Goal: Task Accomplishment & Management: Manage account settings

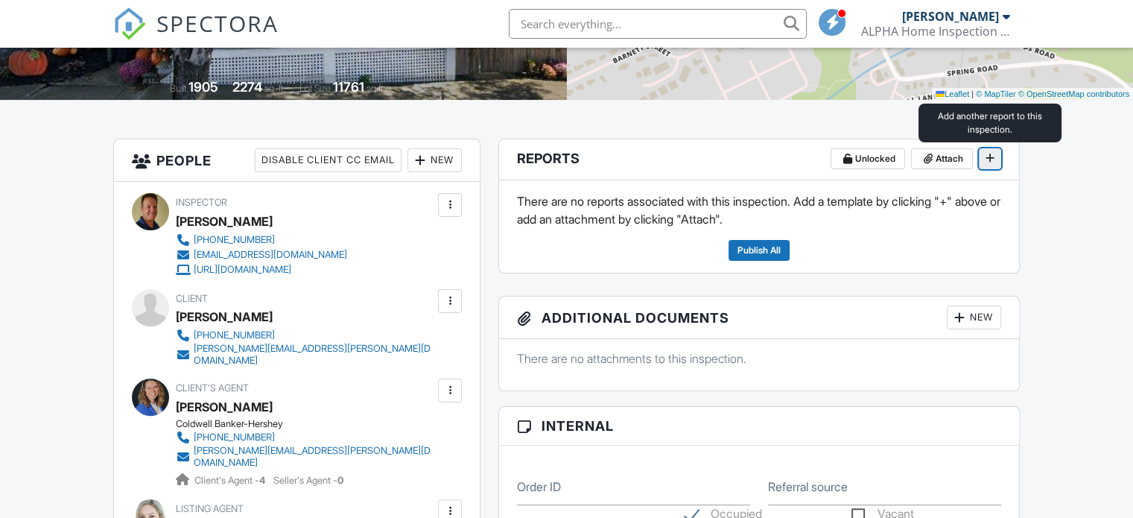
click at [988, 154] on icon at bounding box center [989, 157] width 9 height 15
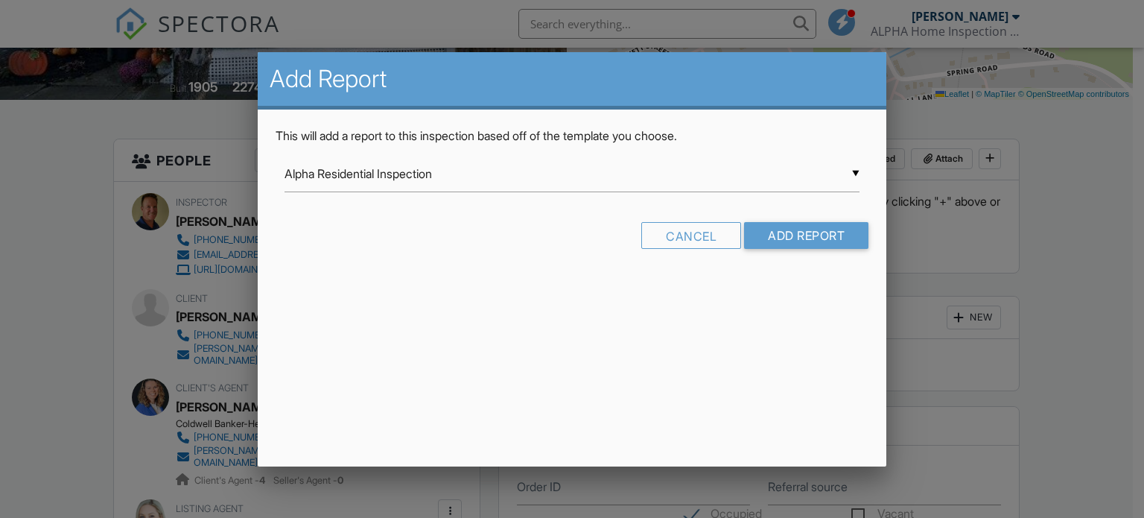
click at [858, 167] on div "▼ Alpha Residential Inspection Alpha Residential Inspection Alpha Residential I…" at bounding box center [573, 174] width 576 height 36
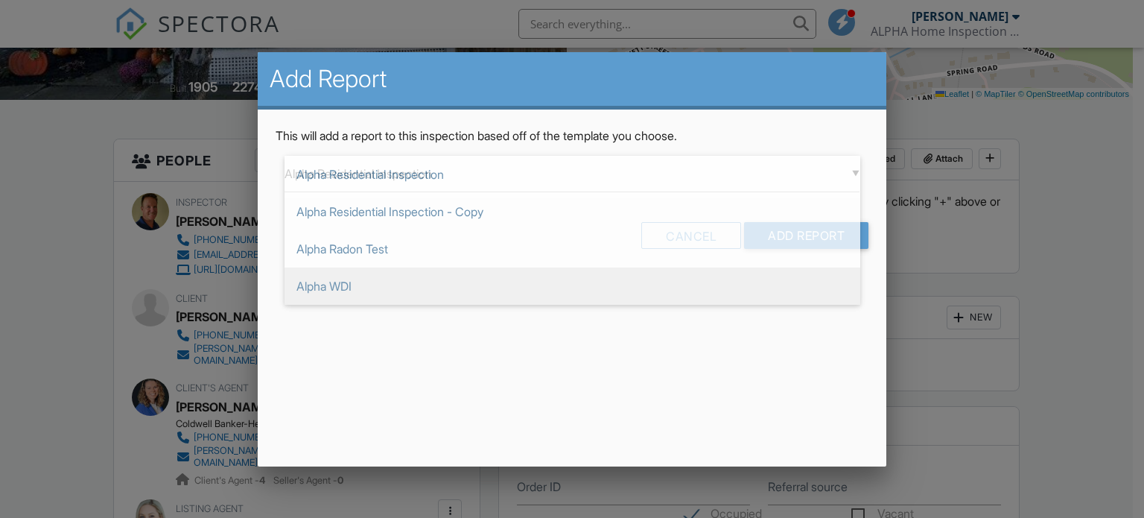
click at [791, 284] on span "Alpha WDI" at bounding box center [573, 285] width 576 height 37
type input "Alpha WDI"
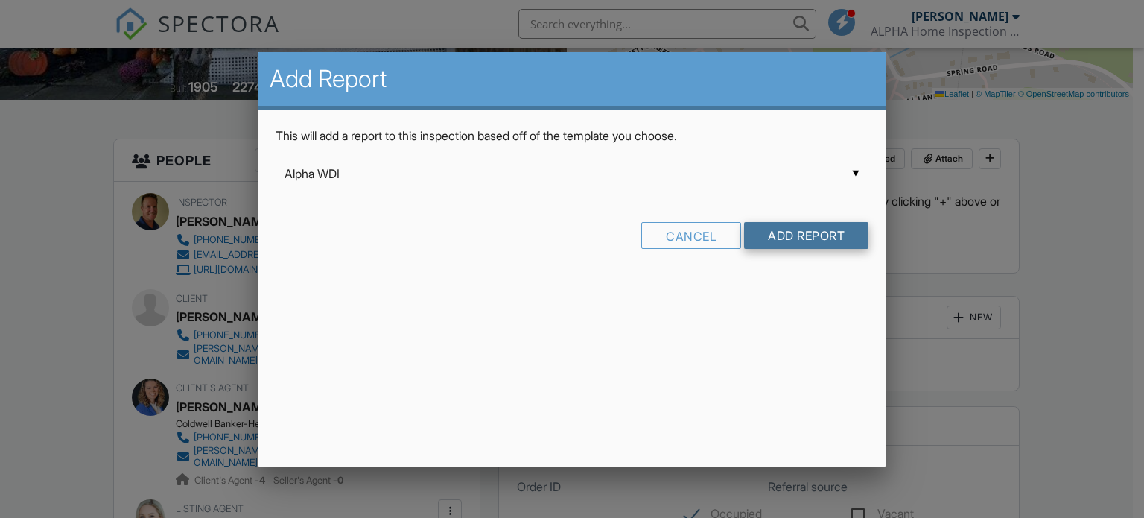
click at [807, 235] on input "Add Report" at bounding box center [806, 235] width 124 height 27
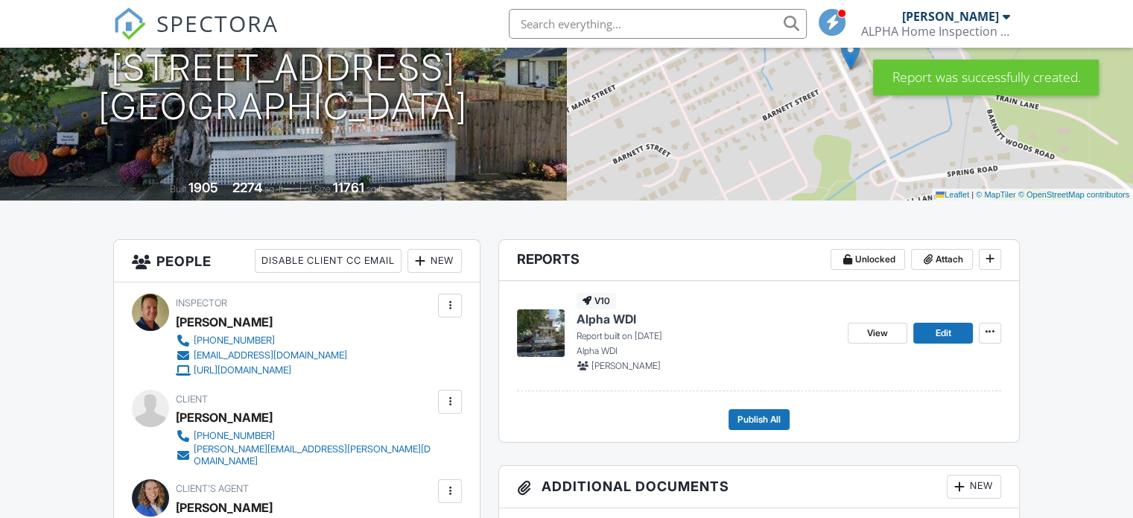
scroll to position [223, 0]
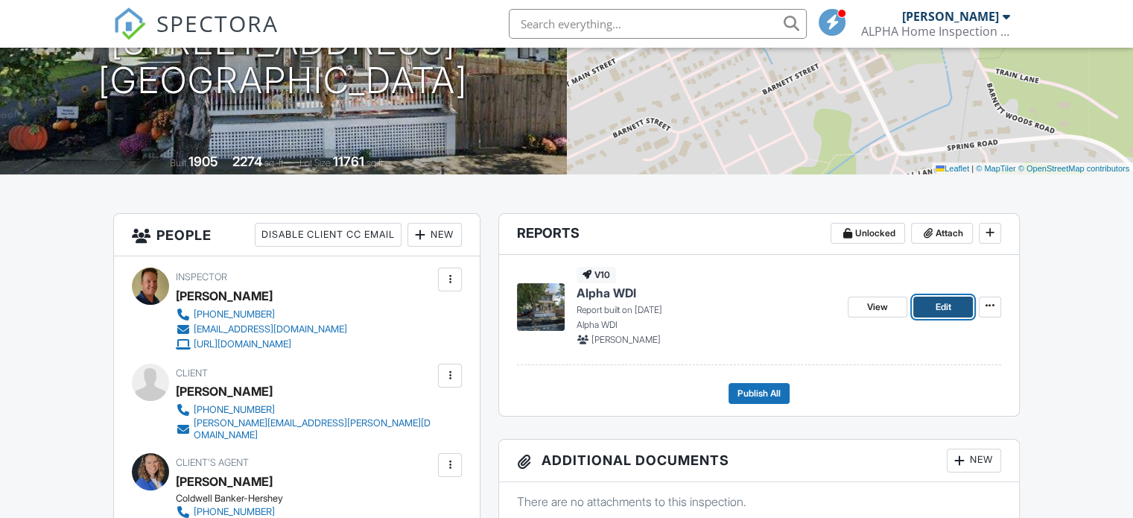
click at [935, 300] on span "Edit" at bounding box center [943, 306] width 16 height 15
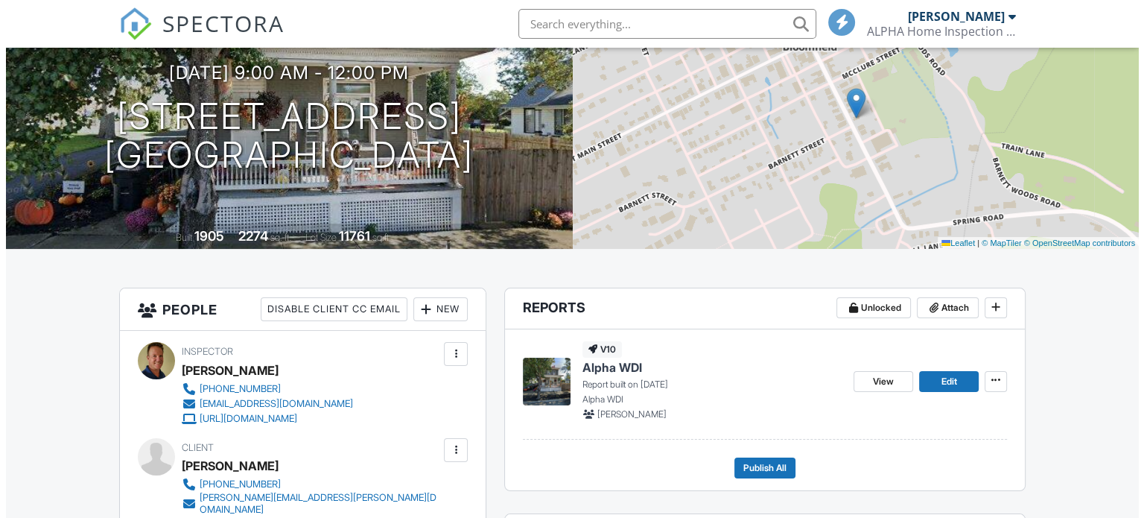
scroll to position [223, 0]
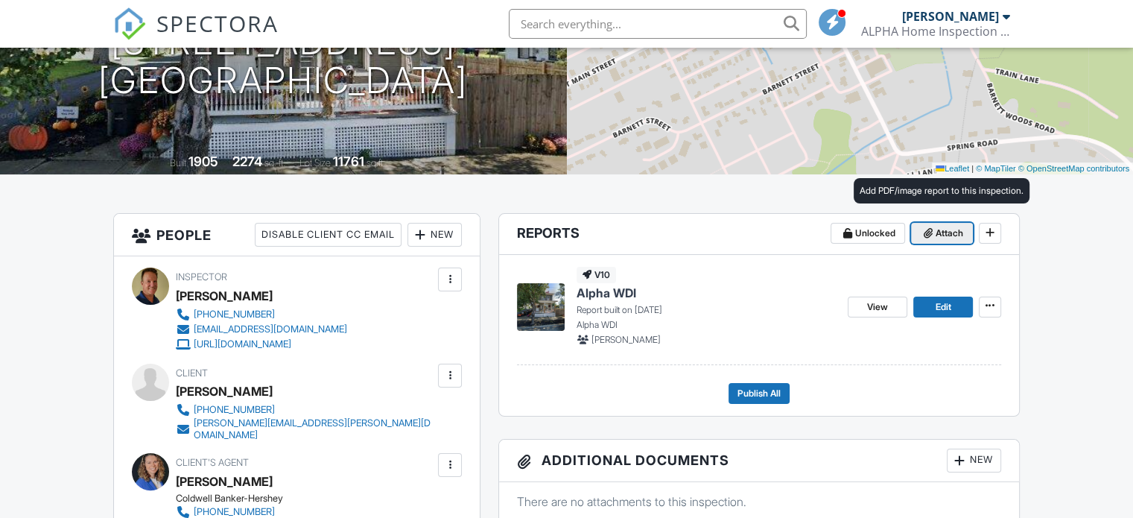
click at [936, 233] on span "Attach" at bounding box center [950, 233] width 28 height 15
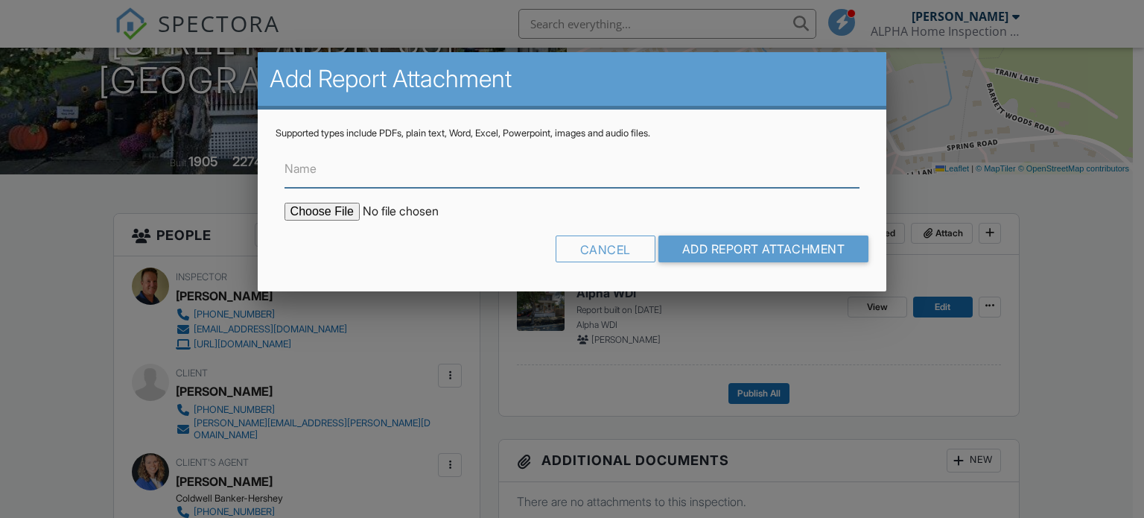
click at [533, 177] on input "Name" at bounding box center [573, 169] width 576 height 36
type input "Inspection"
click at [331, 210] on input "file" at bounding box center [411, 212] width 253 height 18
type input "C:\fakepath\119 S Carlisle St (Clouse) Inspection..pdf"
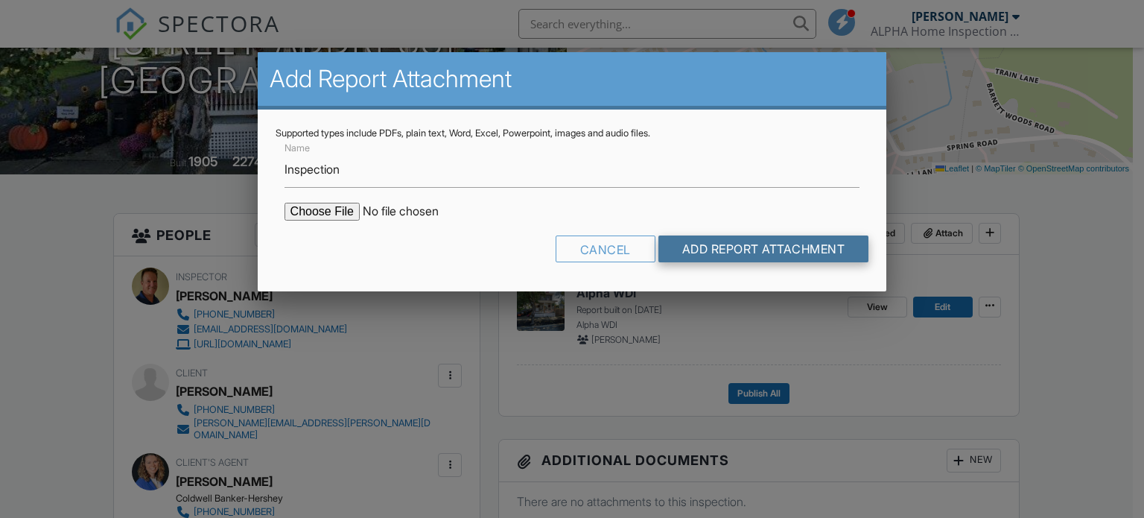
click at [708, 246] on input "Add Report Attachment" at bounding box center [763, 248] width 211 height 27
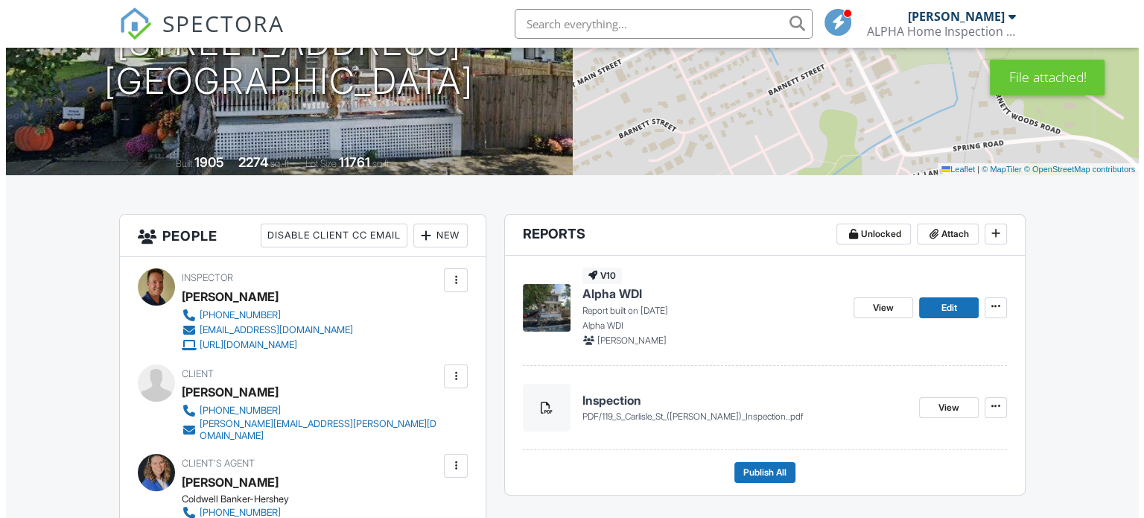
scroll to position [223, 0]
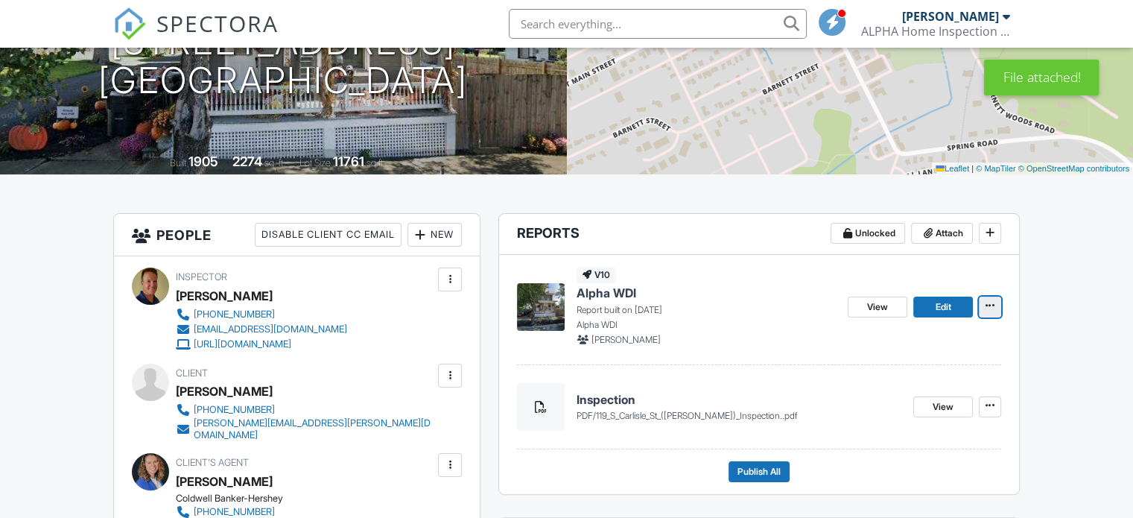
click at [991, 302] on icon at bounding box center [989, 305] width 9 height 15
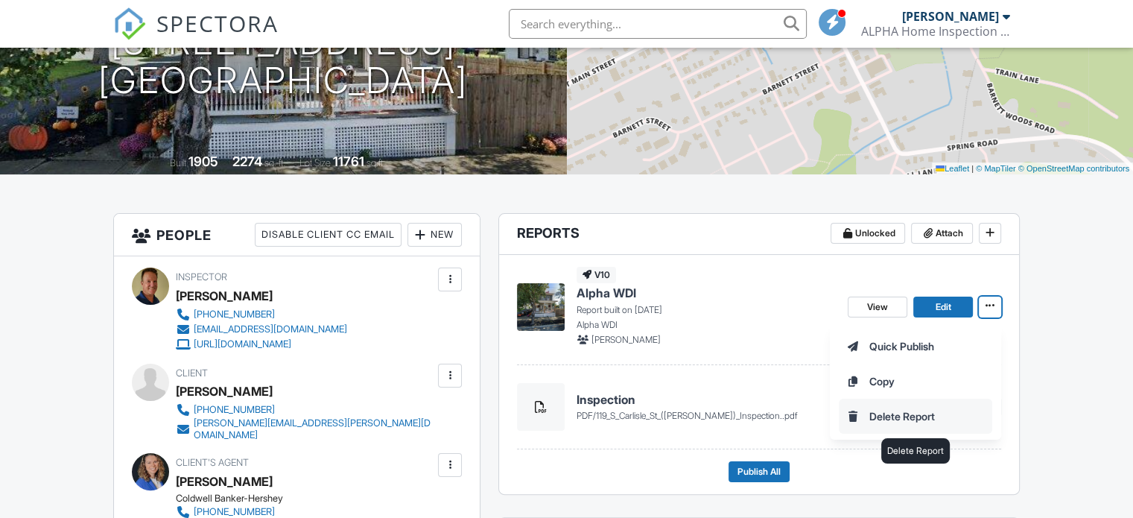
click at [942, 410] on input "Delete Report" at bounding box center [915, 416] width 152 height 34
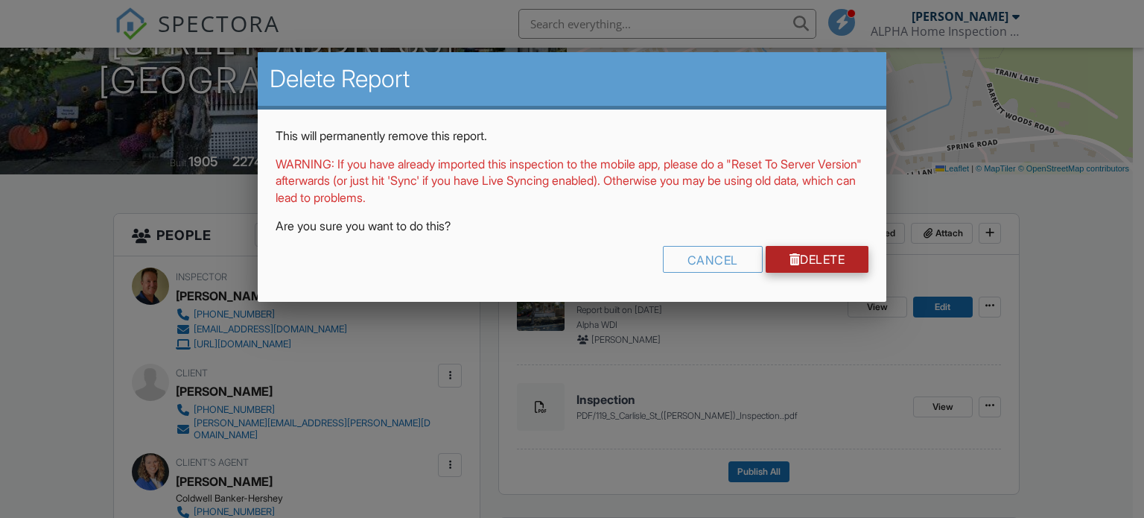
click at [809, 263] on link "Delete" at bounding box center [818, 259] width 104 height 27
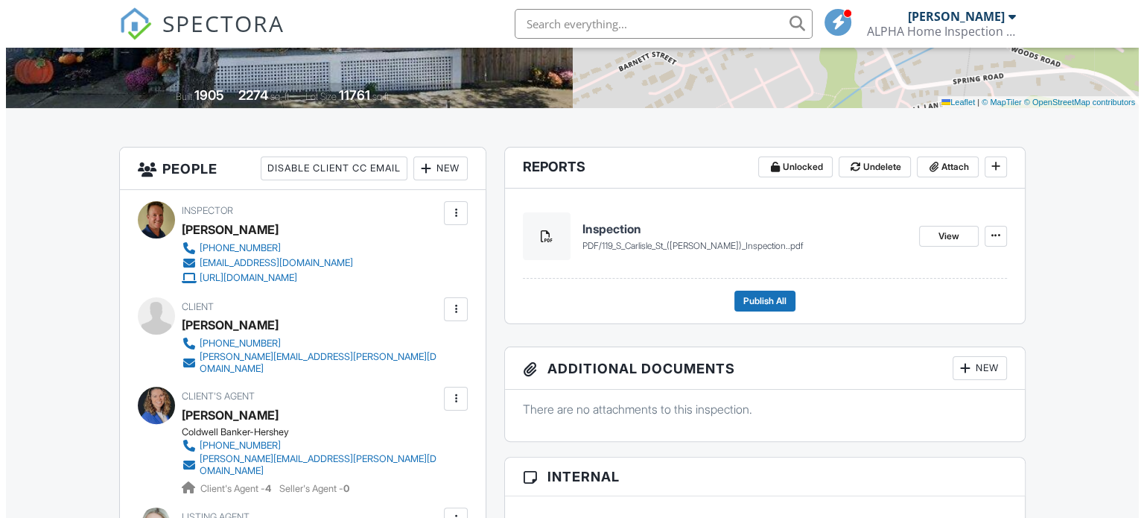
scroll to position [298, 0]
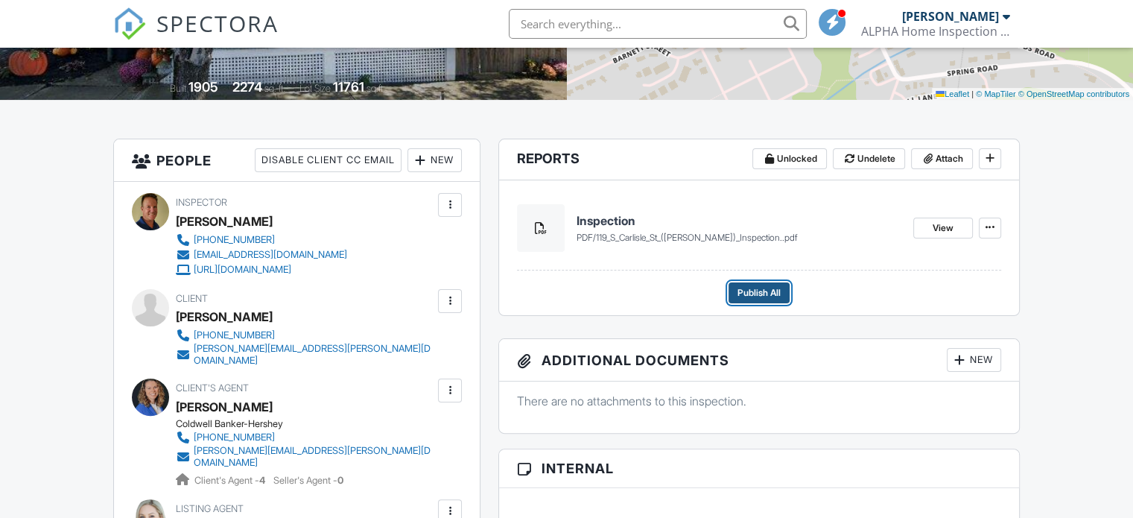
click at [758, 291] on span "Publish All" at bounding box center [758, 292] width 43 height 15
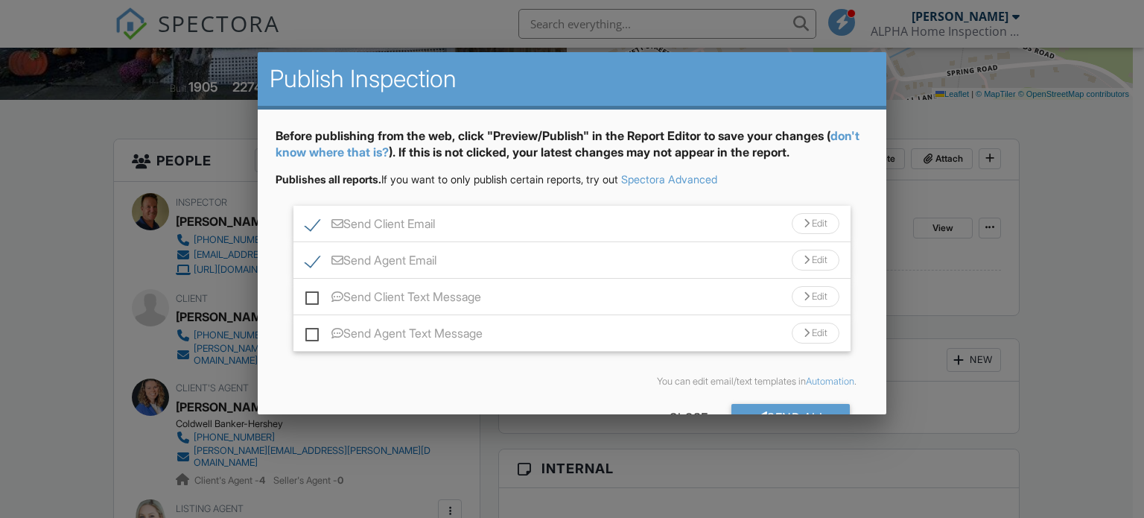
click at [807, 223] on div "Edit" at bounding box center [816, 223] width 48 height 21
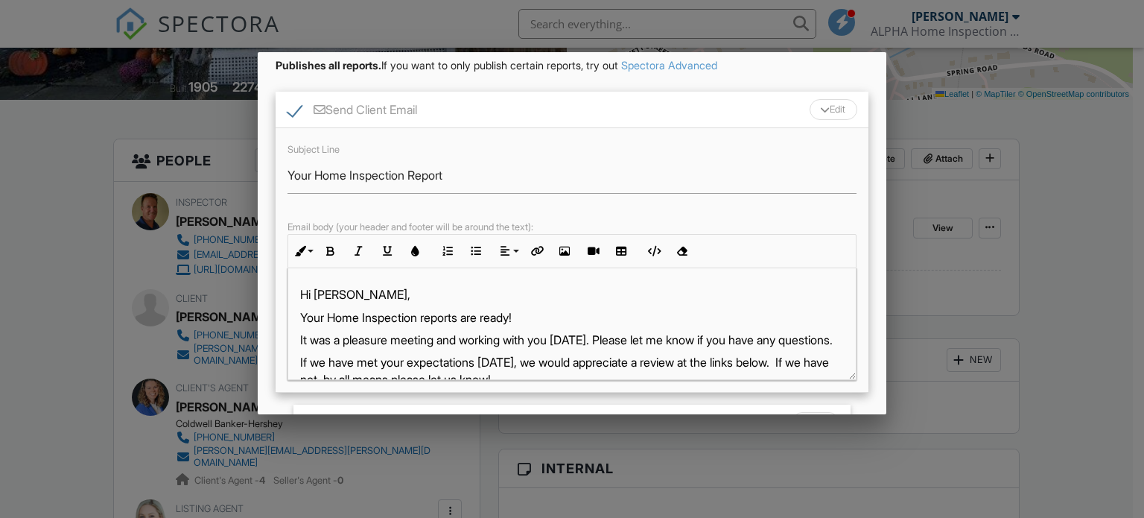
scroll to position [149, 0]
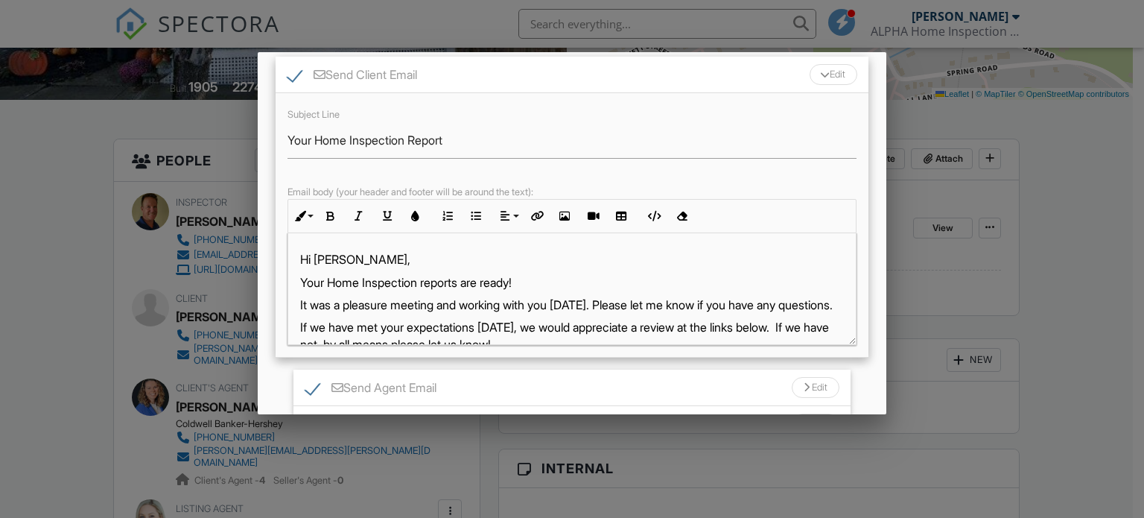
click at [336, 261] on p "Hi [PERSON_NAME]," at bounding box center [572, 259] width 544 height 16
click at [828, 74] on div "Edit" at bounding box center [834, 74] width 48 height 21
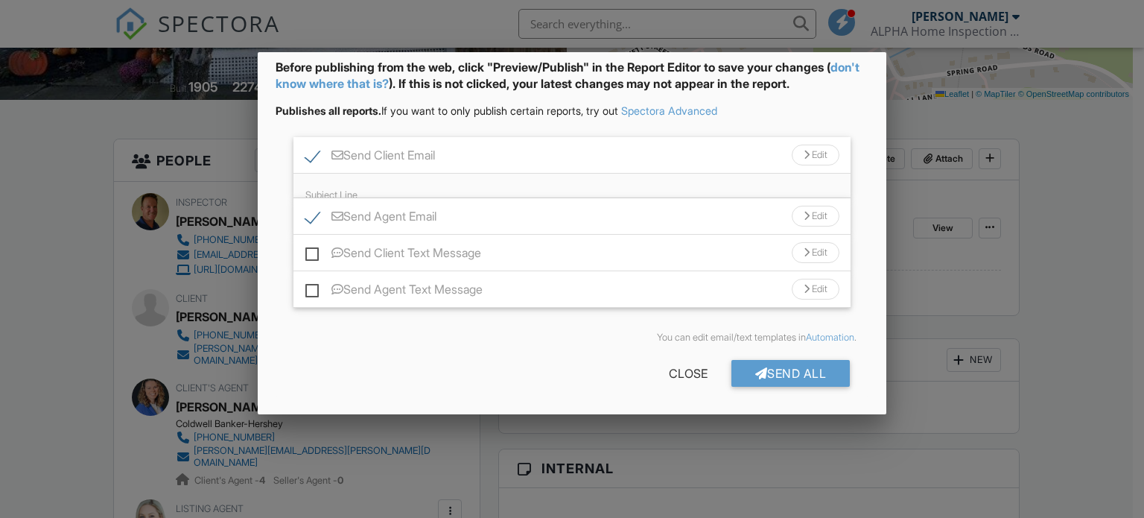
scroll to position [44, 0]
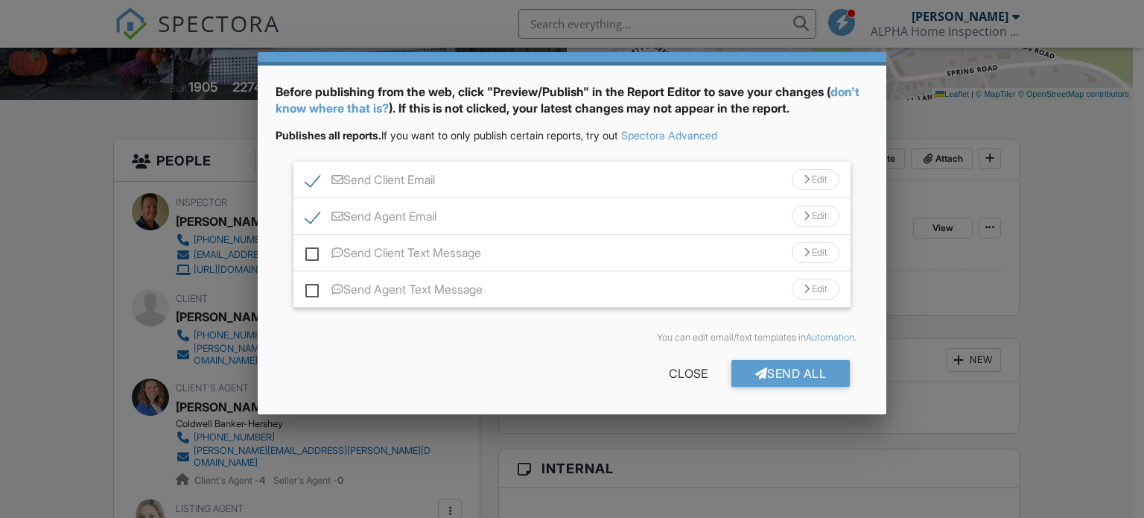
click at [810, 213] on div "Edit" at bounding box center [816, 216] width 48 height 21
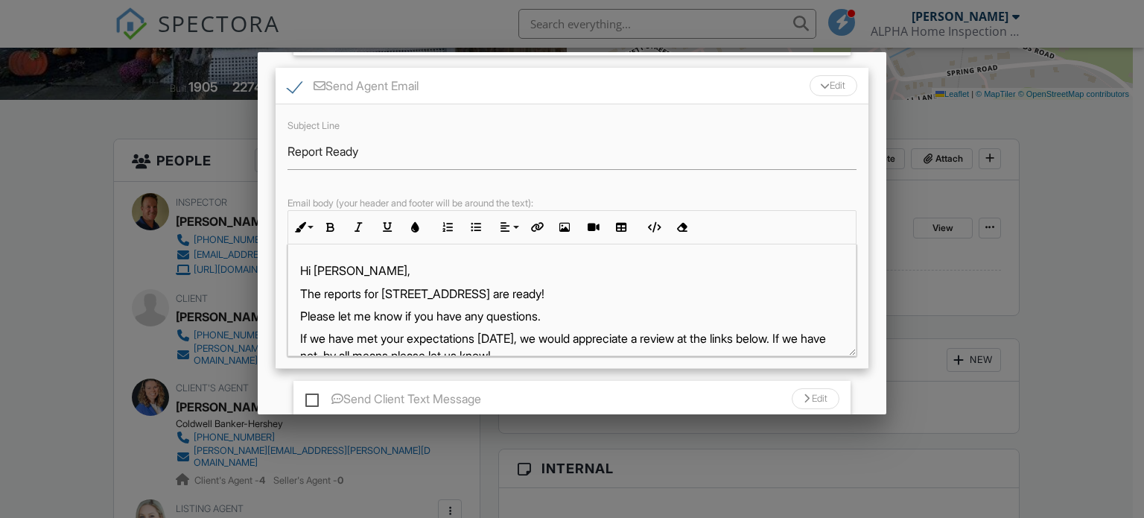
scroll to position [212, 0]
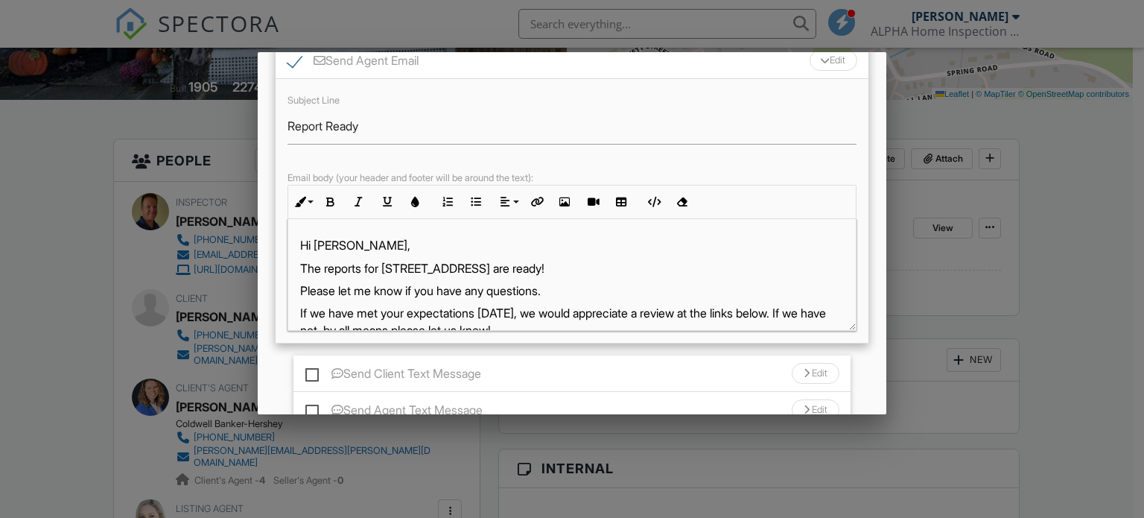
click at [566, 285] on p "Please let me know if you have any questions." at bounding box center [572, 290] width 544 height 16
click at [819, 60] on div "Edit" at bounding box center [834, 60] width 48 height 21
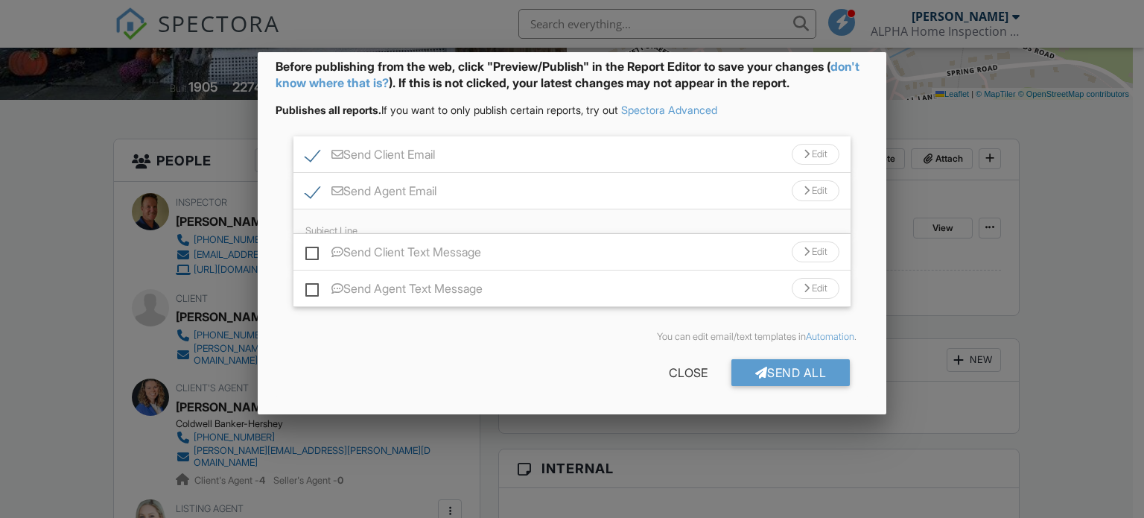
scroll to position [44, 0]
